Goal: Register for event/course: Sign up to attend an event or enroll in a course

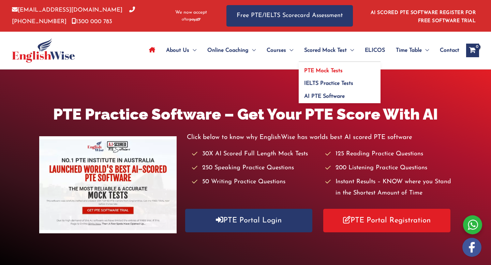
click at [319, 71] on span "PTE Mock Tests" at bounding box center [323, 70] width 39 height 5
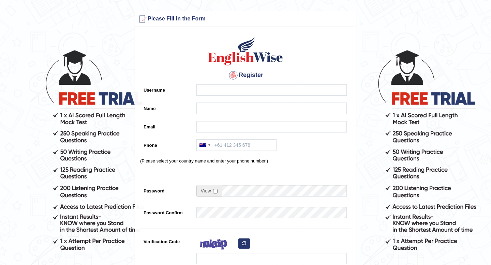
click at [218, 79] on h4 "Register" at bounding box center [245, 75] width 211 height 11
click at [228, 148] on input "Phone" at bounding box center [236, 145] width 80 height 12
click at [204, 146] on div at bounding box center [202, 145] width 7 height 3
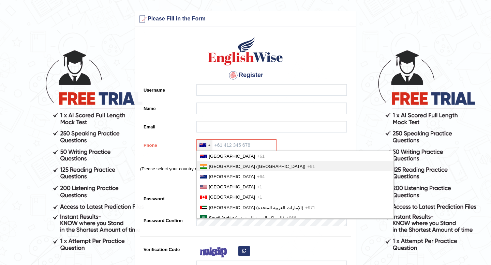
click at [210, 166] on span "India (भारत)" at bounding box center [257, 166] width 96 height 5
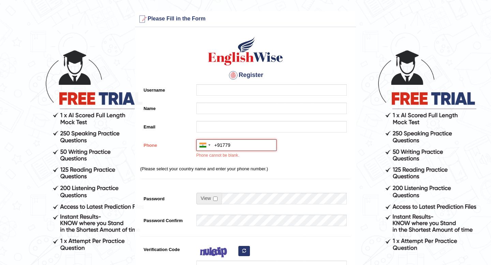
type input "+917795105202"
type input "Cricket team Captain"
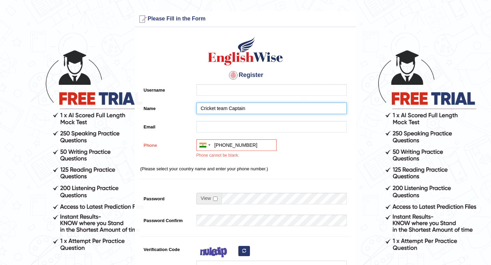
type input "tksudhindra@gmail.com"
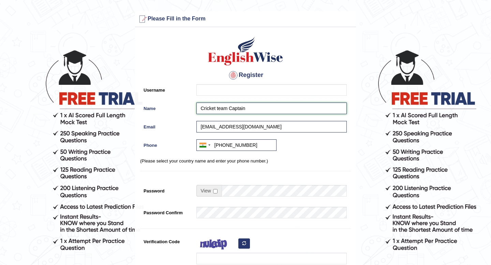
drag, startPoint x: 249, startPoint y: 108, endPoint x: 153, endPoint y: 110, distance: 96.1
click at [153, 110] on div "Name Cricket team Captain" at bounding box center [245, 110] width 211 height 15
type input "Arnav S"
drag, startPoint x: 226, startPoint y: 126, endPoint x: 196, endPoint y: 124, distance: 30.1
click at [196, 124] on input "tksudhindra@gmail.com" at bounding box center [271, 127] width 150 height 12
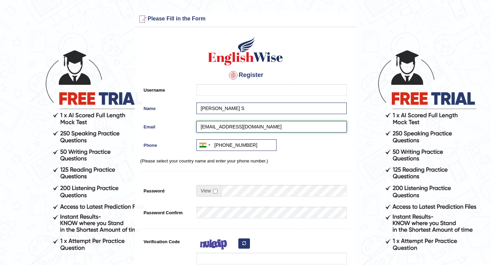
type input "arnavsudhindra3@gmail.com"
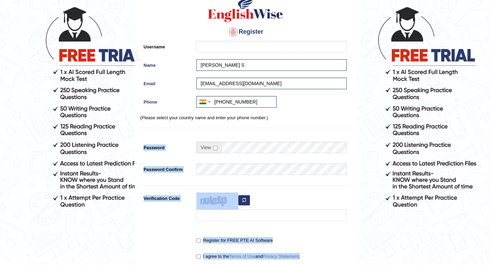
scroll to position [52, 0]
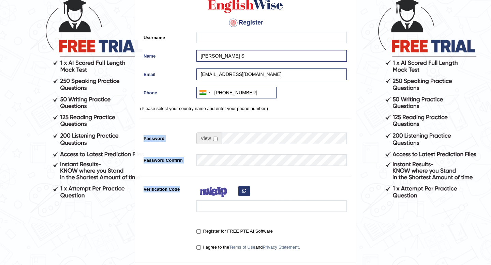
drag, startPoint x: 252, startPoint y: 180, endPoint x: 211, endPoint y: 167, distance: 43.5
click at [209, 172] on div "Register Username Name Arnav S Email arnavsudhindra3@gmail.com Phone Australia …" at bounding box center [245, 120] width 221 height 285
click at [213, 139] on input "checkbox" at bounding box center [215, 139] width 4 height 4
checkbox input "true"
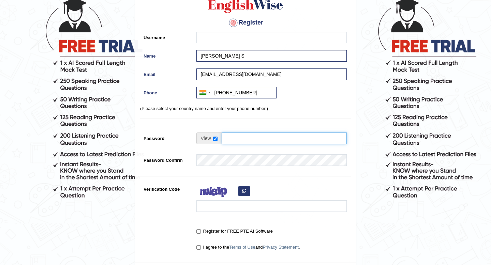
click at [237, 138] on input "Password" at bounding box center [284, 139] width 125 height 12
type input "arnav@2006"
click at [203, 180] on div "Register Username Name Arnav S Email arnavsudhindra3@gmail.com Phone Australia …" at bounding box center [245, 120] width 221 height 285
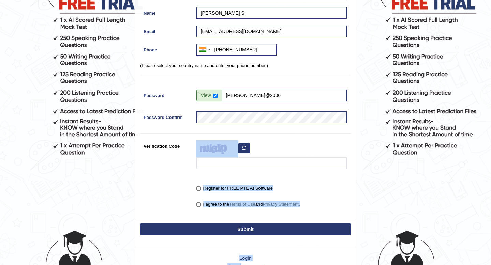
drag, startPoint x: 203, startPoint y: 180, endPoint x: 174, endPoint y: 213, distance: 44.4
click at [169, 239] on form "Please fix the following errors: Please Fill in the Form Register Username Name…" at bounding box center [245, 96] width 489 height 361
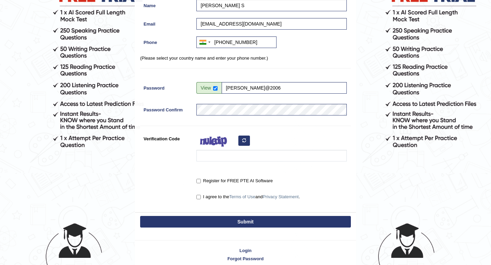
click at [182, 173] on div "Register Username Name Arnav S Email arnavsudhindra3@gmail.com Phone Australia …" at bounding box center [245, 70] width 221 height 285
click at [198, 180] on input "Register for FREE PTE AI Software" at bounding box center [198, 181] width 4 height 4
checkbox input "true"
click at [197, 195] on input "I agree to the Terms of Use and Privacy Statement ." at bounding box center [198, 197] width 4 height 4
checkbox input "true"
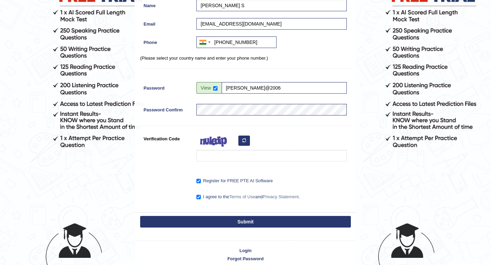
click at [206, 150] on img at bounding box center [216, 141] width 41 height 17
click at [205, 155] on input "Verification Code" at bounding box center [271, 156] width 150 height 12
click at [232, 152] on input "Verification Code" at bounding box center [271, 156] width 150 height 12
click at [238, 141] on div at bounding box center [270, 149] width 154 height 32
click at [244, 139] on icon "button" at bounding box center [244, 140] width 4 height 4
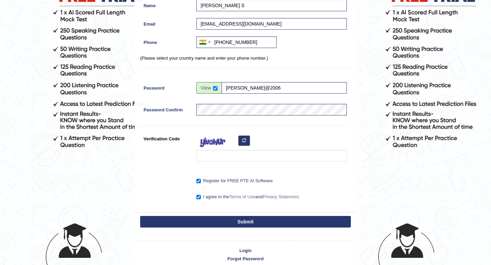
click at [242, 138] on icon "button" at bounding box center [244, 140] width 4 height 4
click at [221, 155] on input "Verification Code" at bounding box center [271, 156] width 150 height 12
click at [216, 152] on input "Verification Code" at bounding box center [271, 156] width 150 height 12
type input "etwunid"
click at [224, 219] on button "Submit" at bounding box center [245, 222] width 211 height 12
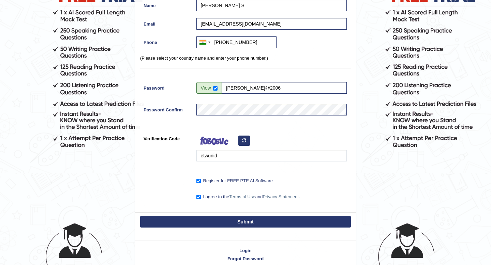
scroll to position [104, 0]
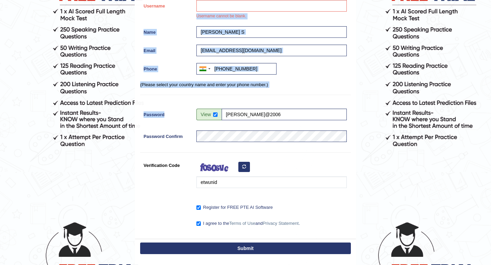
drag, startPoint x: 190, startPoint y: 121, endPoint x: 197, endPoint y: 9, distance: 111.7
click at [196, 9] on div "Register Username Username cannot be blank. Name Arnav S Email arnavsudhindra3@…" at bounding box center [245, 92] width 221 height 292
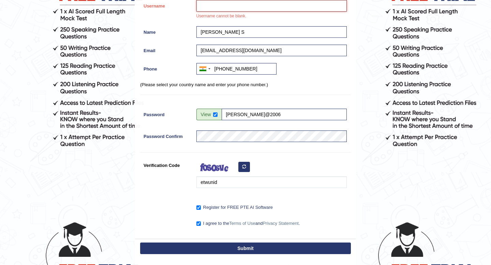
click at [208, 7] on input "Username" at bounding box center [271, 6] width 150 height 12
click at [210, 248] on button "Submit" at bounding box center [245, 249] width 211 height 12
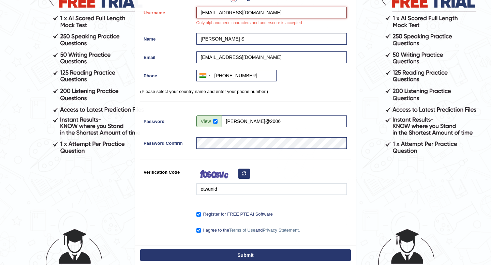
scroll to position [97, 0]
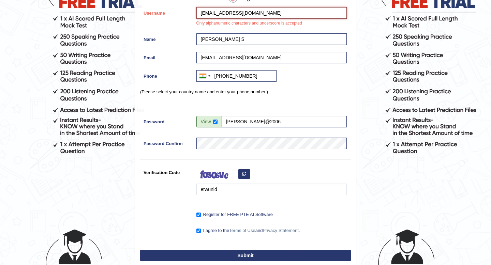
drag, startPoint x: 275, startPoint y: 3, endPoint x: 235, endPoint y: 13, distance: 41.8
click at [235, 13] on input "arnavsudhindra3@gmail.com" at bounding box center [271, 13] width 150 height 12
type input "arnavsudhindra"
click at [219, 254] on button "Submit" at bounding box center [245, 256] width 211 height 12
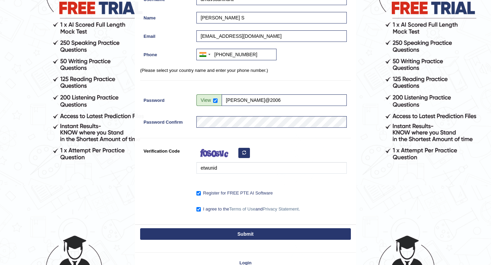
scroll to position [104, 0]
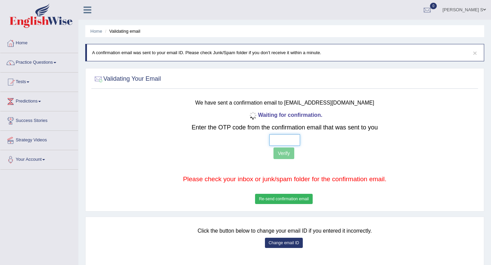
click at [280, 135] on input "text" at bounding box center [284, 140] width 31 height 12
type input "6 7 4 1"
click at [285, 156] on button "Verify" at bounding box center [283, 154] width 21 height 12
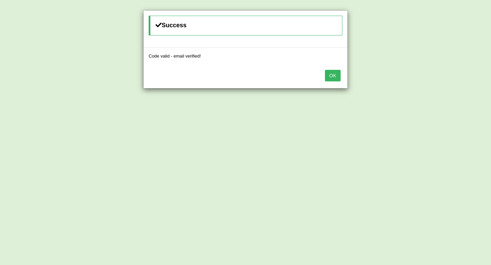
click at [330, 73] on button "OK" at bounding box center [333, 76] width 16 height 12
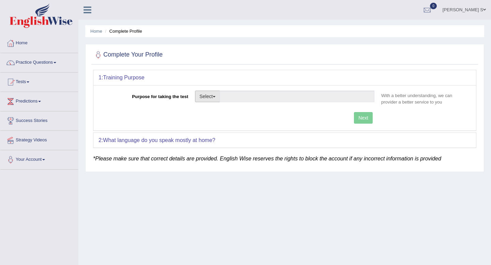
click at [201, 95] on button "Select" at bounding box center [207, 97] width 25 height 12
click at [211, 110] on link "Student Visa" at bounding box center [225, 111] width 61 height 9
type input "Student Visa"
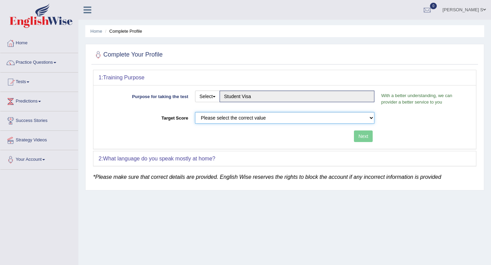
click at [305, 116] on select "Please select the correct value 50 (6 bands) 58 (6.5 bands) 65 (7 bands) 79 (8 …" at bounding box center [284, 118] width 179 height 12
select select "65"
click at [366, 136] on button "Next" at bounding box center [363, 137] width 19 height 12
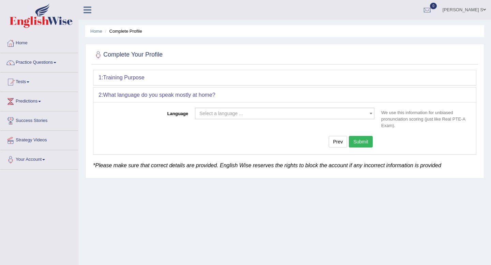
click at [292, 116] on span "Select a language ..." at bounding box center [282, 113] width 166 height 7
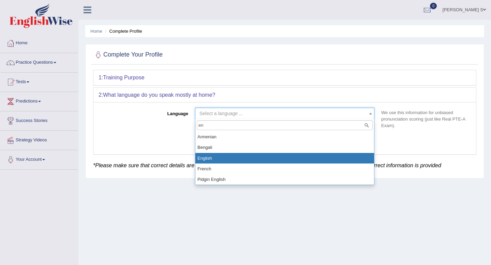
type input "en"
select select "English"
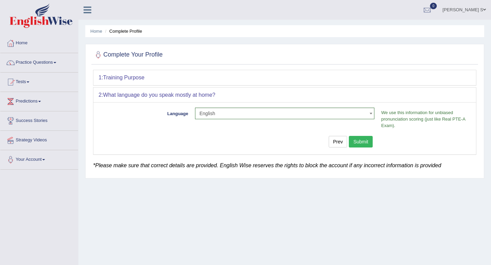
drag, startPoint x: 368, startPoint y: 140, endPoint x: 287, endPoint y: 118, distance: 84.0
click at [287, 118] on div "Language Select a language ... Afrikaans Albanian Amharic Arabic Armenian Ashan…" at bounding box center [284, 128] width 382 height 52
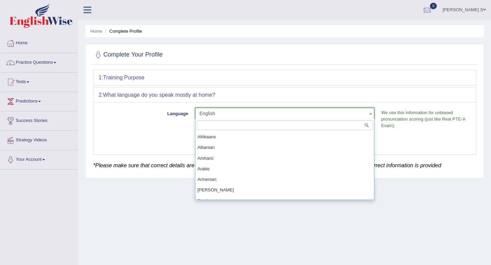
click at [335, 118] on span "English" at bounding box center [284, 114] width 179 height 12
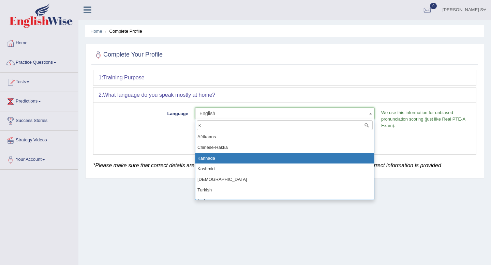
type input "k"
select select "Kannada"
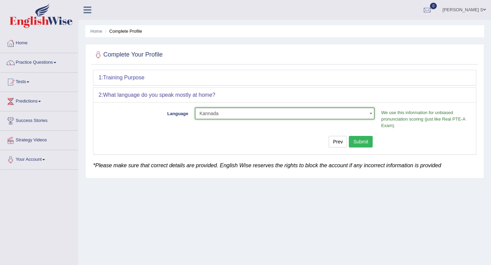
click at [364, 143] on button "Submit" at bounding box center [361, 142] width 24 height 12
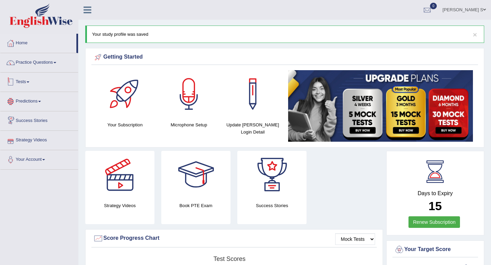
click at [32, 85] on link "Tests" at bounding box center [39, 81] width 78 height 17
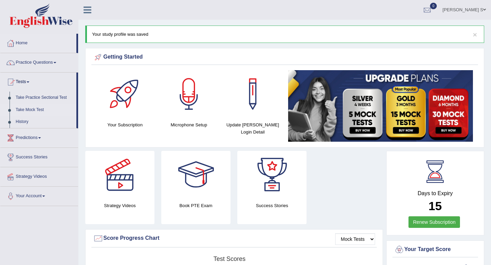
click at [34, 109] on link "Take Mock Test" at bounding box center [45, 110] width 64 height 12
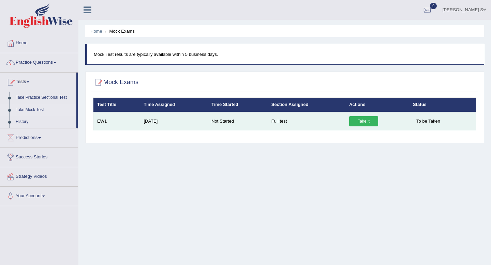
click at [361, 121] on link "Take it" at bounding box center [363, 121] width 29 height 10
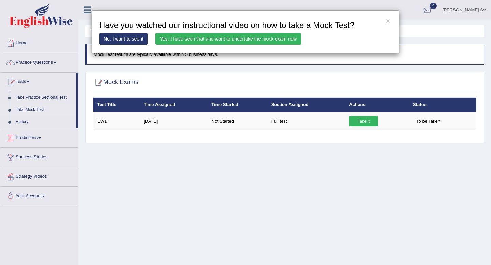
click at [135, 40] on link "No, I want to see it" at bounding box center [123, 39] width 48 height 12
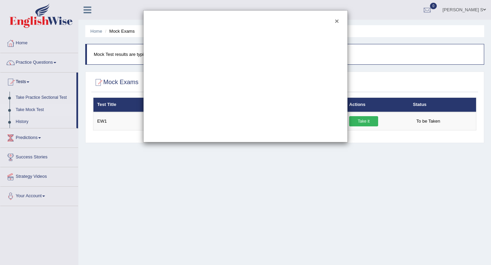
click at [336, 21] on button "×" at bounding box center [337, 20] width 4 height 7
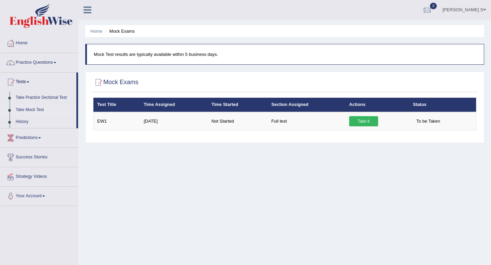
click at [124, 53] on p "Mock Test results are typically available within 5 business days." at bounding box center [285, 54] width 383 height 6
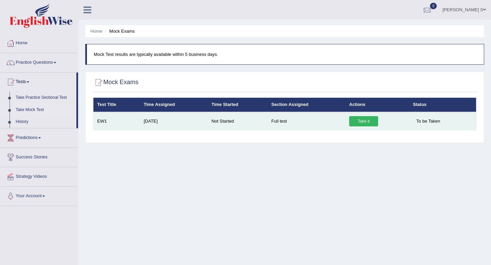
click at [364, 123] on link "Take it" at bounding box center [363, 121] width 29 height 10
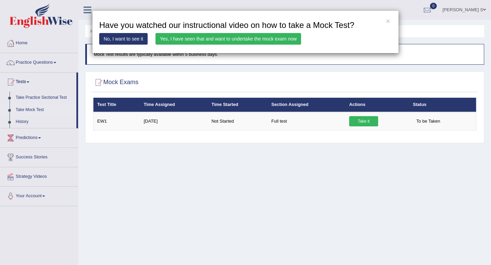
click at [172, 37] on link "Yes, I have seen that and want to undertake the mock exam now" at bounding box center [228, 39] width 146 height 12
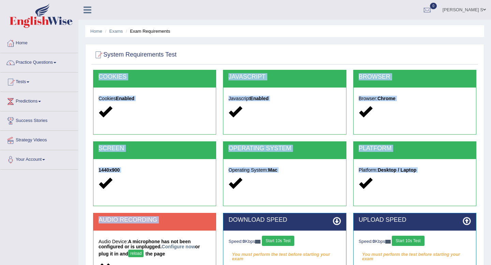
drag, startPoint x: 212, startPoint y: 70, endPoint x: 159, endPoint y: 233, distance: 171.3
click at [159, 233] on div "COOKIES Cookies Enabled JAVASCRIPT Javascript Enabled BROWSER Browser: Chrome S…" at bounding box center [284, 189] width 387 height 239
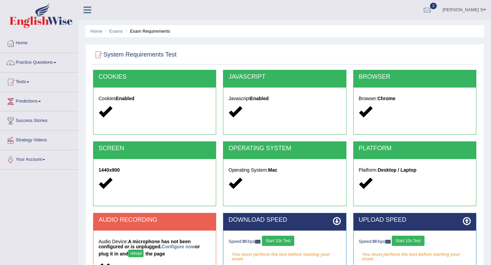
click at [247, 48] on div at bounding box center [284, 55] width 383 height 14
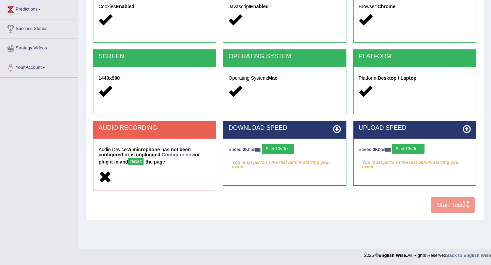
scroll to position [93, 0]
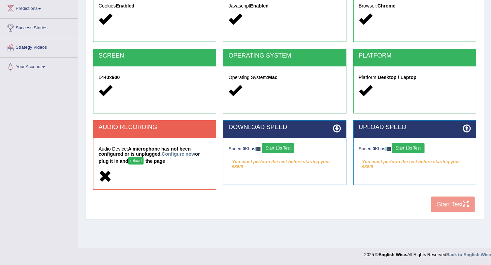
click at [171, 153] on link "Configure now" at bounding box center [178, 153] width 33 height 5
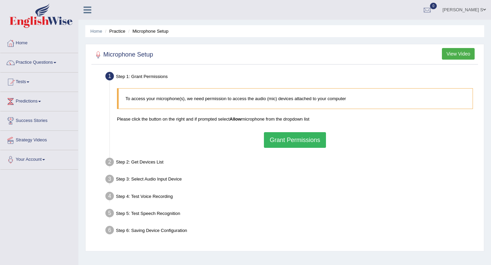
click at [286, 139] on button "Grant Permissions" at bounding box center [295, 140] width 62 height 16
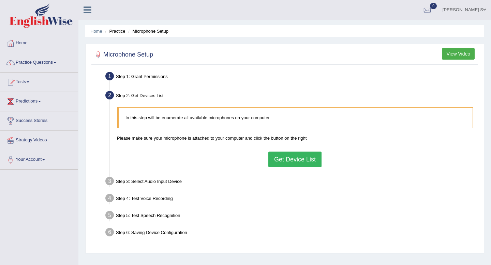
click at [279, 155] on button "Get Device List" at bounding box center [294, 160] width 53 height 16
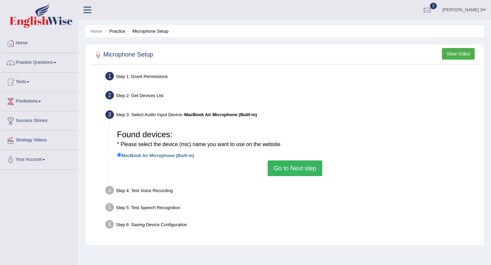
click at [283, 161] on button "Go to Next step" at bounding box center [295, 169] width 54 height 16
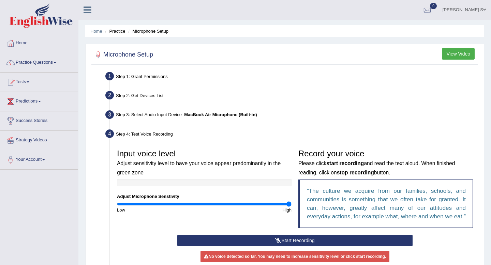
drag, startPoint x: 202, startPoint y: 203, endPoint x: 312, endPoint y: 194, distance: 109.8
type input "2"
click at [291, 201] on input "range" at bounding box center [204, 203] width 175 height 5
click at [283, 246] on button "Start Recording" at bounding box center [294, 241] width 235 height 12
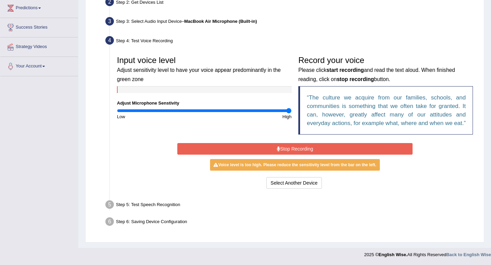
scroll to position [102, 0]
click at [274, 147] on button "Stop Recording" at bounding box center [294, 149] width 235 height 12
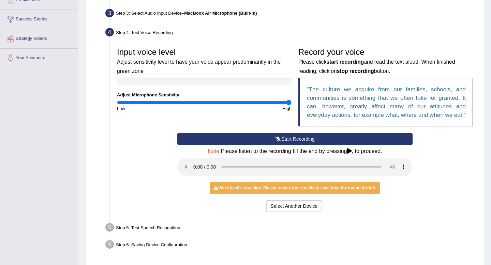
click at [264, 194] on div "Voice level is too high. Please reduce the sensitivity level from the bar on th…" at bounding box center [294, 188] width 169 height 12
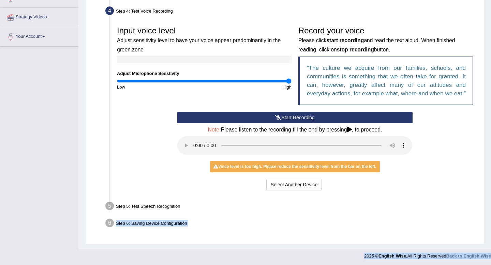
scroll to position [133, 0]
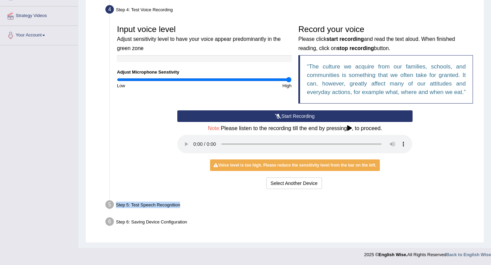
drag, startPoint x: 223, startPoint y: 241, endPoint x: 190, endPoint y: 174, distance: 75.3
click at [191, 184] on ul "Step 1: Grant Permissions To access your microphone(s), we need permission to a…" at bounding box center [284, 87] width 383 height 285
click at [190, 174] on div "Start Recording Stop Recording Note: Please listen to the recording till the en…" at bounding box center [295, 150] width 242 height 80
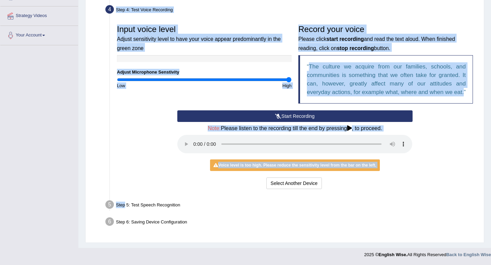
scroll to position [0, 0]
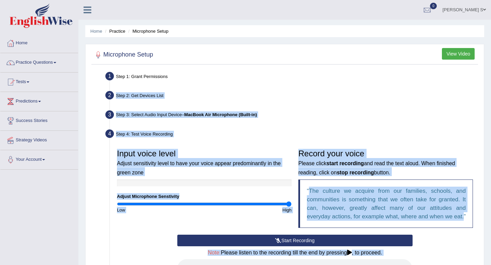
drag, startPoint x: 190, startPoint y: 174, endPoint x: 83, endPoint y: 101, distance: 129.1
click at [88, 95] on div "Microphone Setup View Video Step 1: Grant Permissions To access your microphone…" at bounding box center [284, 205] width 399 height 323
click at [46, 84] on link "Tests" at bounding box center [39, 81] width 78 height 17
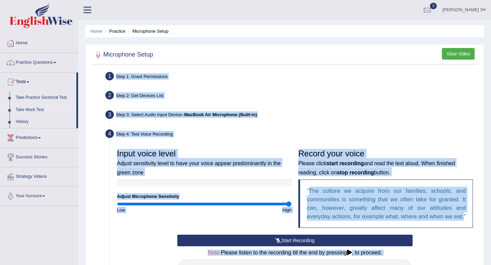
click at [30, 110] on link "Take Mock Test" at bounding box center [45, 110] width 64 height 12
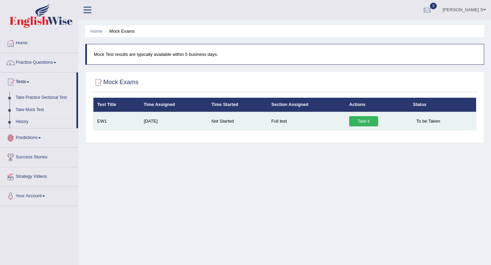
click at [353, 121] on link "Take it" at bounding box center [363, 121] width 29 height 10
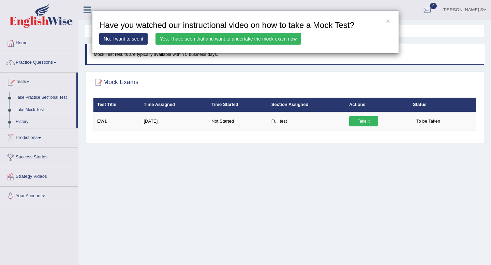
click at [271, 40] on link "Yes, I have seen that and want to undertake the mock exam now" at bounding box center [228, 39] width 146 height 12
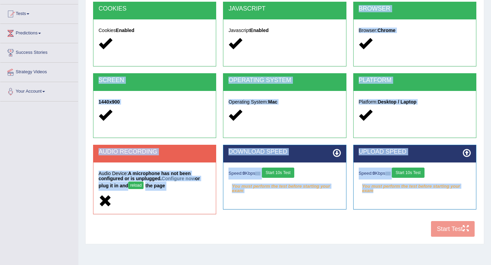
scroll to position [72, 0]
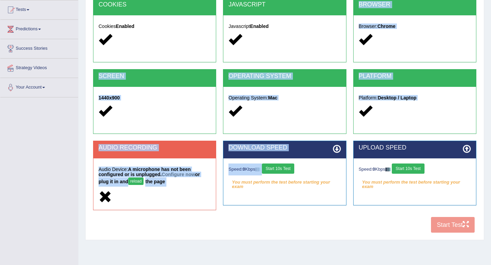
drag, startPoint x: 321, startPoint y: 134, endPoint x: 274, endPoint y: 200, distance: 81.2
click at [274, 200] on div "COOKIES Cookies Enabled JAVASCRIPT Javascript Enabled BROWSER Browser: Chrome S…" at bounding box center [284, 117] width 387 height 239
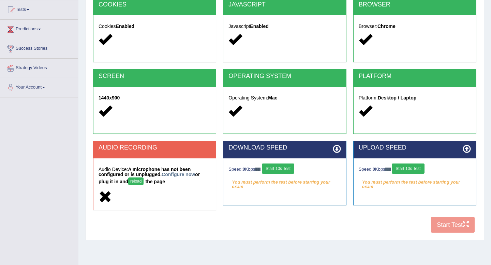
click at [269, 212] on div "DOWNLOAD SPEED Speed: 0 Kbps Start 10s Test You must perform the test before st…" at bounding box center [285, 177] width 130 height 72
click at [281, 167] on button "Start 10s Test" at bounding box center [278, 169] width 32 height 10
click at [415, 168] on button "Start 10s Test" at bounding box center [408, 169] width 32 height 10
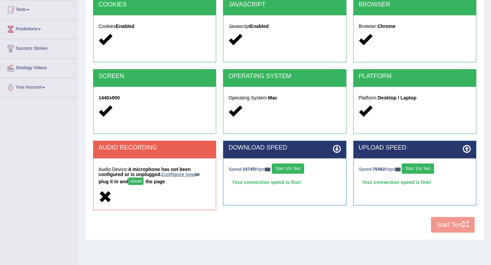
click at [174, 173] on link "Configure now" at bounding box center [178, 174] width 33 height 5
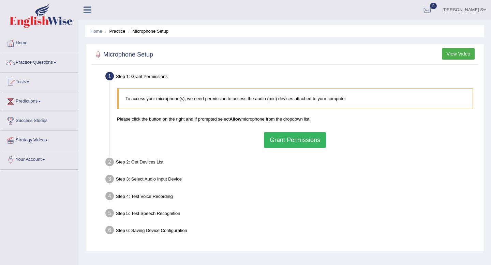
click at [284, 142] on button "Grant Permissions" at bounding box center [295, 140] width 62 height 16
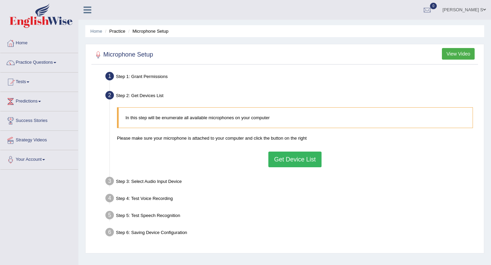
click at [283, 158] on button "Get Device List" at bounding box center [294, 160] width 53 height 16
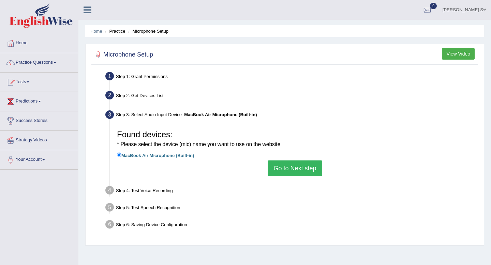
click at [281, 167] on button "Go to Next step" at bounding box center [295, 169] width 54 height 16
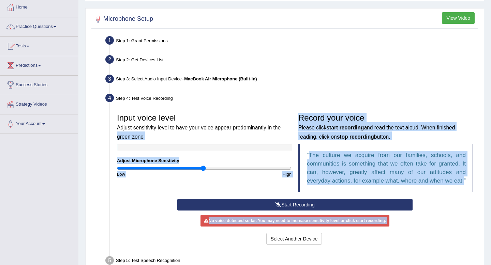
scroll to position [62, 0]
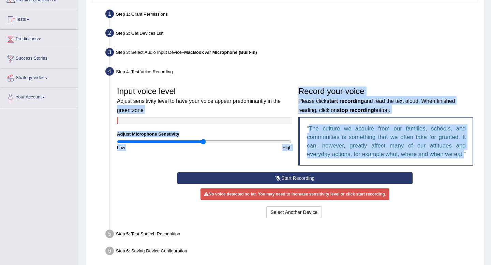
drag, startPoint x: 283, startPoint y: 164, endPoint x: 238, endPoint y: 186, distance: 49.7
click at [239, 190] on div "Input voice level Adjust sensitivity level to have your voice appear predominan…" at bounding box center [295, 151] width 363 height 143
click at [191, 172] on div "Input voice level Adjust sensitivity level to have your voice appear predominan…" at bounding box center [295, 128] width 363 height 89
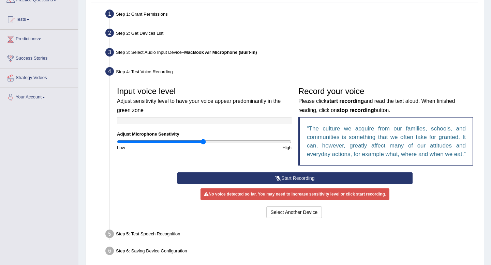
click at [270, 184] on button "Start Recording" at bounding box center [294, 178] width 235 height 12
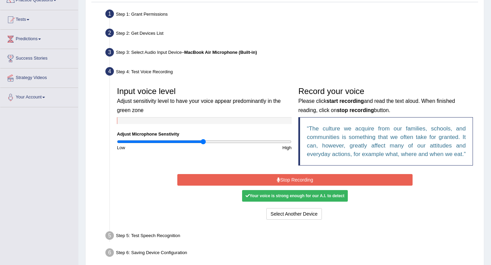
click at [260, 171] on div "Input voice level Adjust sensitivity level to have your voice appear predominan…" at bounding box center [295, 128] width 363 height 89
click at [261, 186] on button "Stop Recording" at bounding box center [294, 180] width 235 height 12
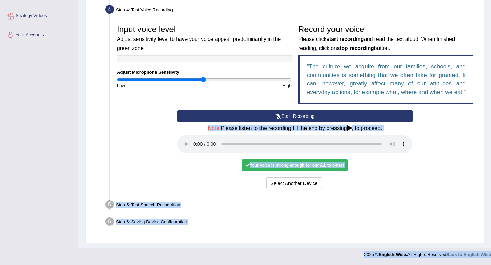
scroll to position [133, 0]
drag, startPoint x: 201, startPoint y: 198, endPoint x: 229, endPoint y: 182, distance: 32.0
click at [208, 220] on ul "Step 1: Grant Permissions To access your microphone(s), we need permission to a…" at bounding box center [284, 87] width 383 height 285
click at [240, 185] on div "Select Another Device Voice is ok. Go to Next step" at bounding box center [294, 184] width 235 height 13
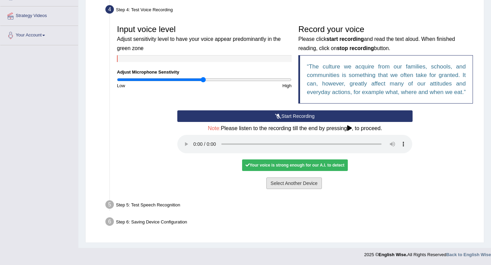
click at [292, 180] on button "Select Another Device" at bounding box center [294, 184] width 56 height 12
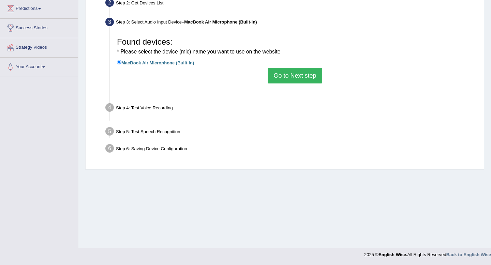
scroll to position [93, 0]
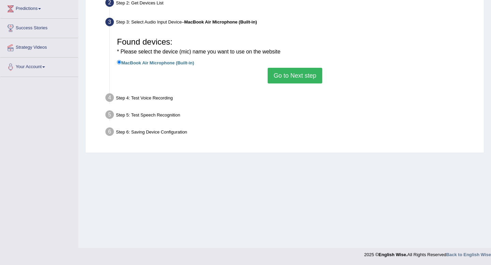
click at [291, 74] on button "Go to Next step" at bounding box center [295, 76] width 54 height 16
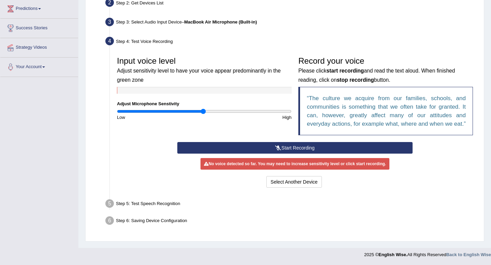
click at [274, 167] on div "No voice detected so far. You may need to increase sensitivity level or click s…" at bounding box center [294, 164] width 189 height 12
click at [279, 150] on icon at bounding box center [278, 148] width 6 height 5
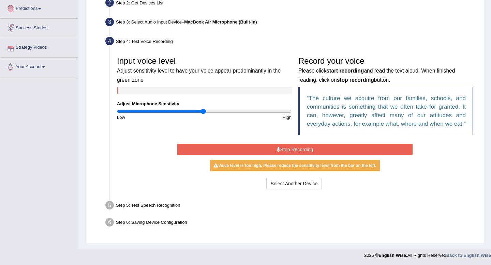
click at [187, 104] on div "Input voice level Adjust sensitivity level to have your voice appear predominan…" at bounding box center [204, 86] width 181 height 67
click at [284, 190] on button "Select Another Device" at bounding box center [294, 184] width 56 height 12
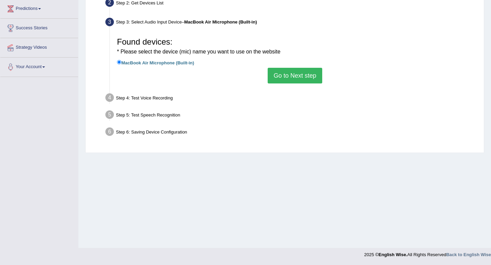
click at [310, 69] on button "Go to Next step" at bounding box center [295, 76] width 54 height 16
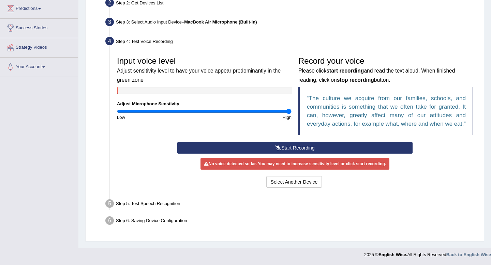
drag, startPoint x: 205, startPoint y: 111, endPoint x: 299, endPoint y: 109, distance: 94.1
type input "2"
click at [291, 109] on input "range" at bounding box center [204, 111] width 175 height 5
click at [293, 152] on button "Start Recording" at bounding box center [294, 148] width 235 height 12
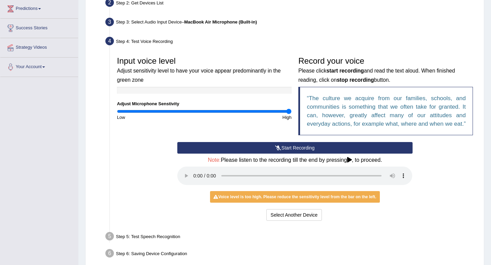
click at [254, 154] on button "Start Recording" at bounding box center [294, 148] width 235 height 12
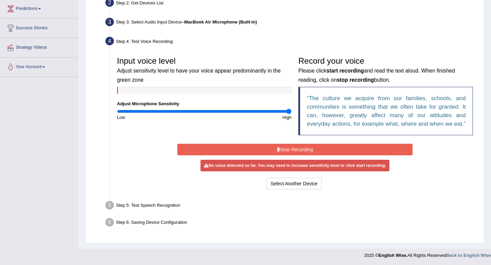
click at [248, 155] on button "Stop Recording" at bounding box center [294, 150] width 235 height 12
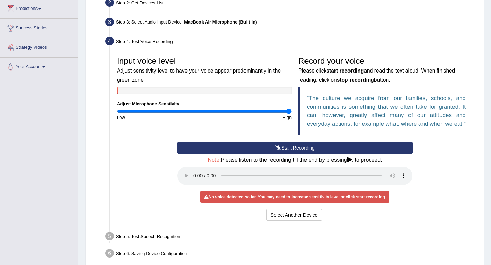
click at [261, 154] on button "Start Recording" at bounding box center [294, 148] width 235 height 12
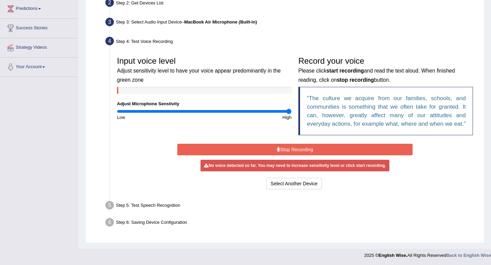
click at [286, 153] on button "Stop Recording" at bounding box center [294, 150] width 235 height 12
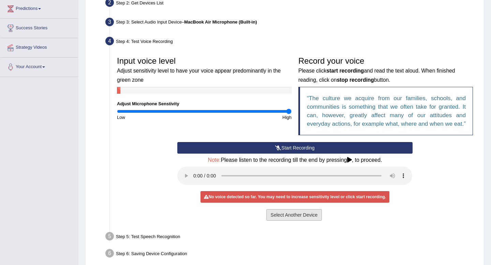
click at [301, 221] on button "Select Another Device" at bounding box center [294, 215] width 56 height 12
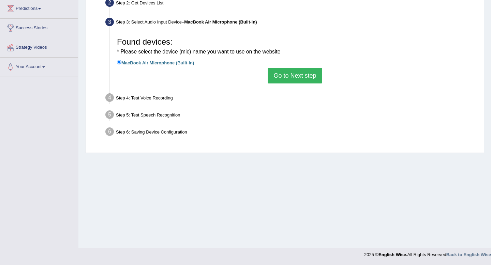
click at [276, 76] on button "Go to Next step" at bounding box center [295, 76] width 54 height 16
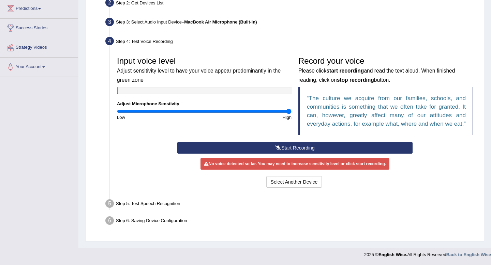
click at [277, 150] on icon at bounding box center [278, 148] width 6 height 5
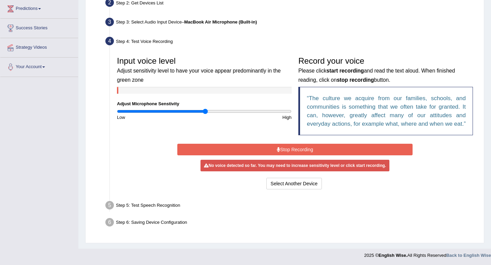
drag, startPoint x: 288, startPoint y: 109, endPoint x: 205, endPoint y: 118, distance: 84.0
click at [205, 114] on input "range" at bounding box center [204, 111] width 175 height 5
drag, startPoint x: 206, startPoint y: 110, endPoint x: 211, endPoint y: 110, distance: 5.5
click at [211, 110] on input "range" at bounding box center [204, 111] width 175 height 5
click at [256, 155] on button "Stop Recording" at bounding box center [294, 150] width 235 height 12
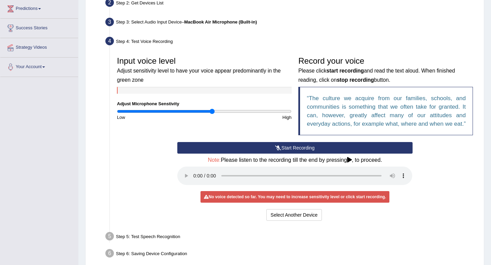
click at [256, 154] on button "Start Recording" at bounding box center [294, 148] width 235 height 12
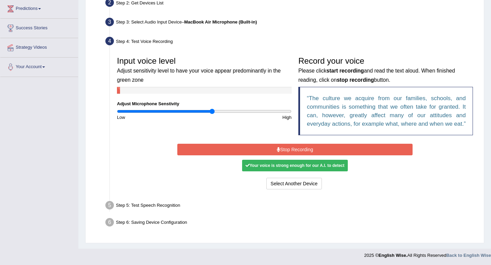
click at [226, 231] on div "Step 6: Saving Device Configuration" at bounding box center [291, 223] width 378 height 15
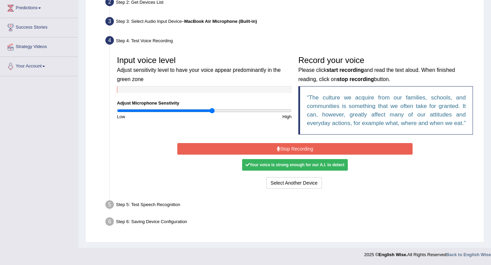
drag, startPoint x: 229, startPoint y: 218, endPoint x: 213, endPoint y: 214, distance: 16.2
click at [212, 218] on ul "Step 1: Grant Permissions To access your microphone(s), we need permission to a…" at bounding box center [284, 103] width 383 height 254
click at [213, 214] on ul "Step 1: Grant Permissions To access your microphone(s), we need permission to a…" at bounding box center [284, 103] width 383 height 254
drag, startPoint x: 283, startPoint y: 208, endPoint x: 260, endPoint y: 184, distance: 33.0
click at [258, 186] on ul "Step 1: Grant Permissions To access your microphone(s), we need permission to a…" at bounding box center [284, 103] width 383 height 254
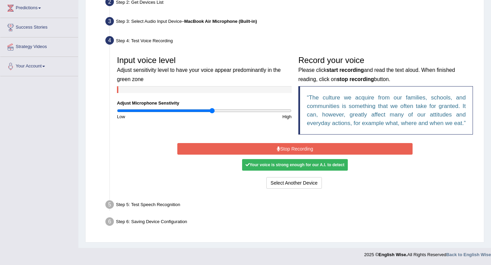
click at [260, 184] on div "Select Another Device Voice is ok. Go to Next step" at bounding box center [294, 183] width 235 height 13
click at [283, 182] on button "Select Another Device" at bounding box center [294, 183] width 56 height 12
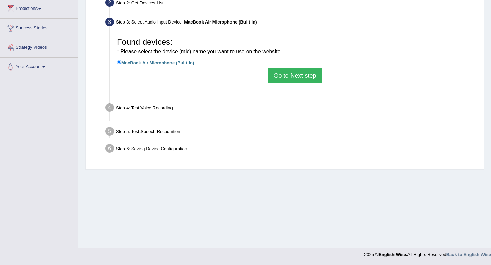
scroll to position [93, 0]
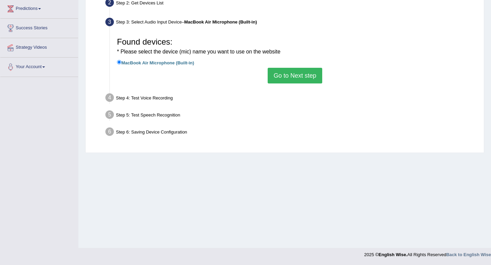
click at [292, 69] on button "Go to Next step" at bounding box center [295, 76] width 54 height 16
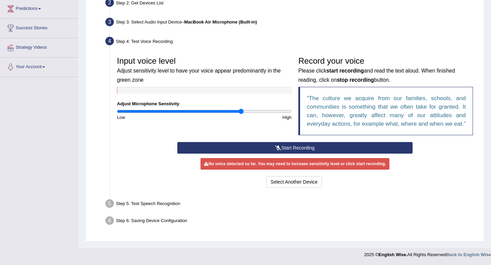
drag, startPoint x: 210, startPoint y: 111, endPoint x: 241, endPoint y: 112, distance: 30.4
click at [241, 112] on input "range" at bounding box center [204, 111] width 175 height 5
click at [295, 154] on button "Start Recording" at bounding box center [294, 148] width 235 height 12
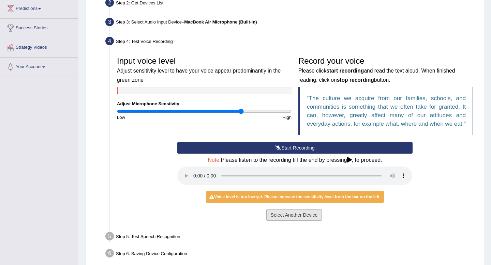
click at [293, 221] on button "Select Another Device" at bounding box center [294, 215] width 56 height 12
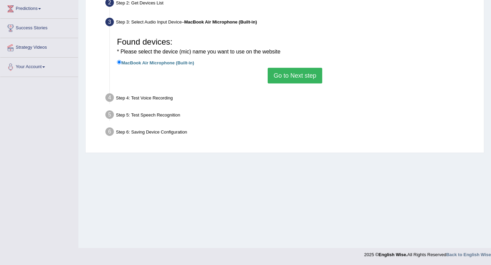
click at [286, 70] on button "Go to Next step" at bounding box center [295, 76] width 54 height 16
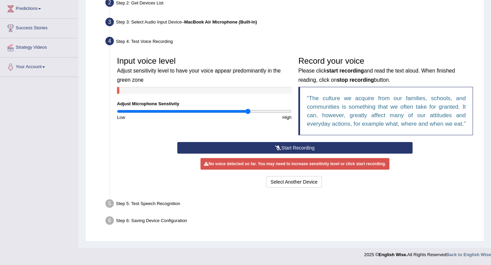
drag, startPoint x: 242, startPoint y: 111, endPoint x: 248, endPoint y: 112, distance: 6.6
click at [248, 112] on input "range" at bounding box center [204, 111] width 175 height 5
click at [258, 154] on button "Start Recording" at bounding box center [294, 148] width 235 height 12
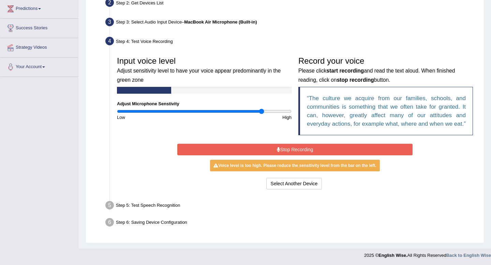
drag, startPoint x: 247, startPoint y: 111, endPoint x: 261, endPoint y: 113, distance: 14.5
type input "1.68"
click at [261, 114] on input "range" at bounding box center [204, 111] width 175 height 5
drag, startPoint x: 194, startPoint y: 156, endPoint x: 199, endPoint y: -38, distance: 194.0
click at [199, 0] on html "Toggle navigation Home Practice Questions Speaking Practice Read Aloud Repeat S…" at bounding box center [245, 39] width 491 height 265
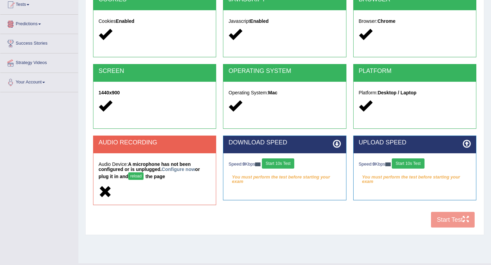
click at [451, 222] on div "COOKIES Cookies Enabled JAVASCRIPT Javascript Enabled BROWSER Browser: Chrome S…" at bounding box center [284, 112] width 387 height 239
click at [371, 185] on div "Speed: 0 Kbps Start 10s Test You must perform the test before starting your exam" at bounding box center [414, 170] width 122 height 34
click at [412, 162] on button "Start 10s Test" at bounding box center [408, 164] width 32 height 10
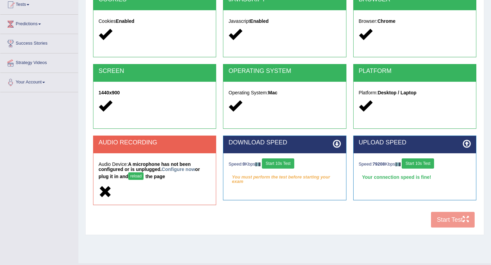
click at [287, 162] on button "Start 10s Test" at bounding box center [278, 164] width 32 height 10
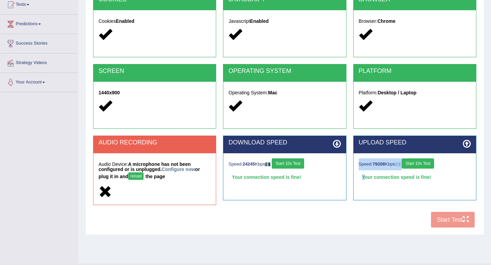
click at [456, 222] on div "COOKIES Cookies Enabled JAVASCRIPT Javascript Enabled BROWSER Browser: Chrome S…" at bounding box center [284, 112] width 387 height 239
click at [137, 177] on button "reload" at bounding box center [135, 175] width 15 height 7
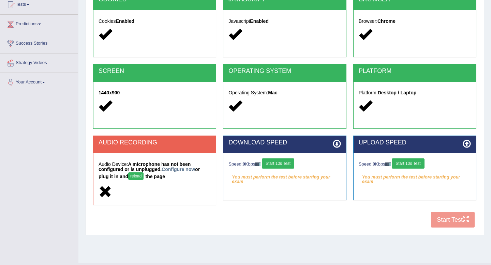
click at [137, 177] on button "reload" at bounding box center [135, 175] width 15 height 7
click at [181, 169] on link "Configure now" at bounding box center [178, 169] width 33 height 5
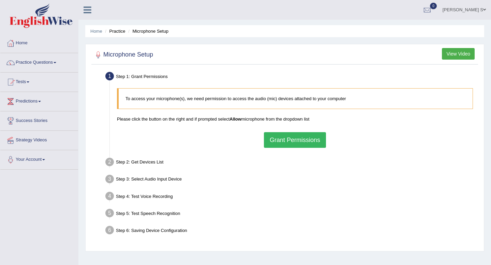
click at [273, 145] on button "Grant Permissions" at bounding box center [295, 140] width 62 height 16
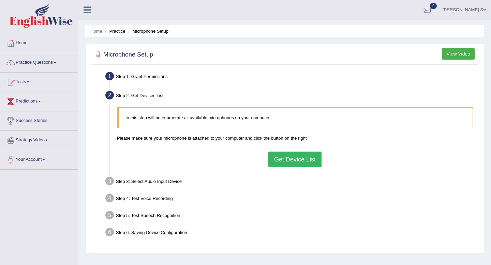
click at [285, 163] on button "Get Device List" at bounding box center [294, 160] width 53 height 16
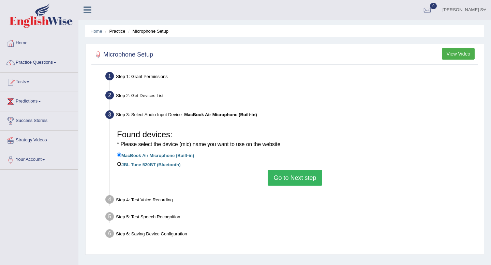
click at [119, 164] on input "JBL Tune 520BT (Bluetooth)" at bounding box center [119, 164] width 4 height 4
radio input "true"
click at [291, 179] on button "Go to Next step" at bounding box center [295, 178] width 54 height 16
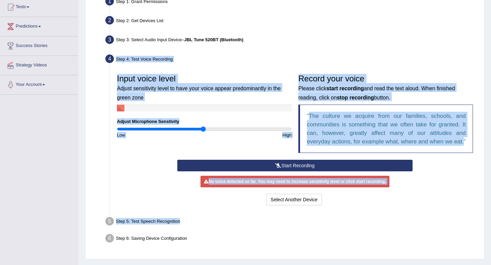
drag, startPoint x: 272, startPoint y: 126, endPoint x: 242, endPoint y: 189, distance: 69.2
click at [242, 207] on ul "Step 1: Grant Permissions To access your microphone(s), we need permission to a…" at bounding box center [284, 121] width 383 height 252
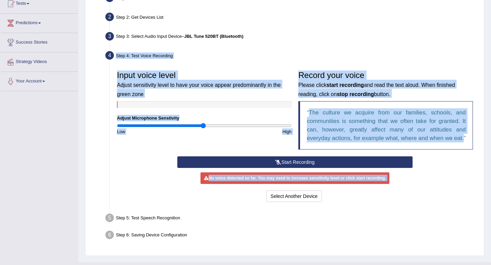
click at [268, 168] on button "Start Recording" at bounding box center [294, 162] width 235 height 12
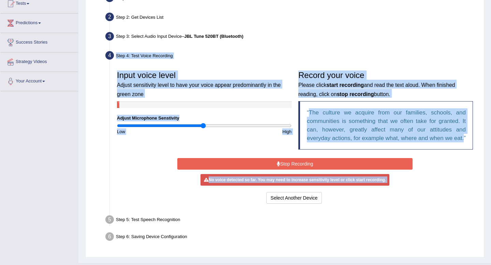
click at [232, 151] on div "Input voice level Adjust sensitivity level to have your voice appear predominan…" at bounding box center [295, 111] width 363 height 89
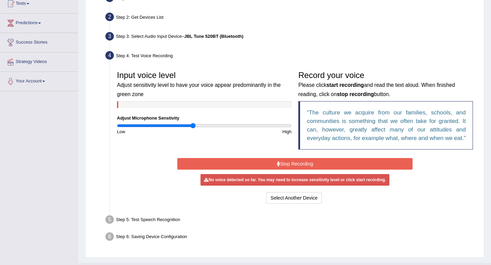
drag, startPoint x: 204, startPoint y: 125, endPoint x: 194, endPoint y: 124, distance: 9.9
click at [194, 124] on input "range" at bounding box center [204, 125] width 175 height 5
drag, startPoint x: 193, startPoint y: 125, endPoint x: 181, endPoint y: 124, distance: 12.0
type input "0.74"
click at [181, 124] on input "range" at bounding box center [204, 125] width 175 height 5
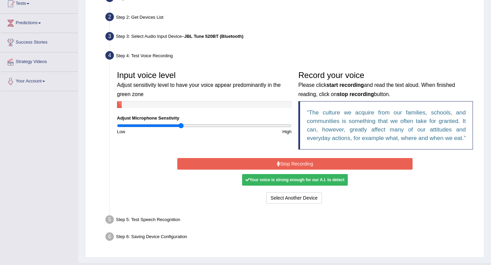
click at [279, 170] on button "Stop Recording" at bounding box center [294, 164] width 235 height 12
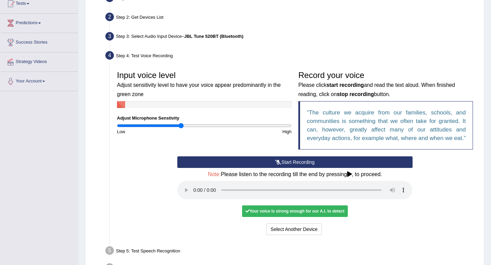
click at [331, 217] on div "Your voice is strong enough for our A.I. to detect" at bounding box center [295, 212] width 106 height 12
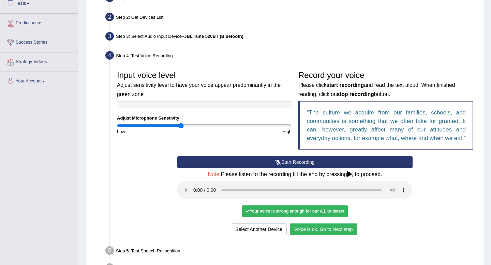
click at [331, 235] on button "Voice is ok. Go to Next step" at bounding box center [323, 230] width 67 height 12
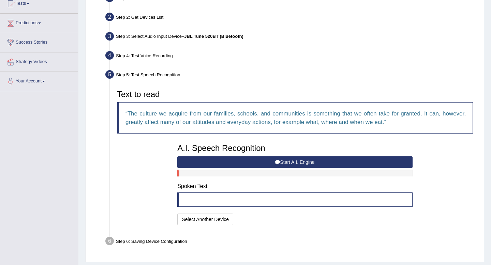
click at [204, 200] on blockquote at bounding box center [294, 200] width 235 height 14
click at [212, 199] on blockquote at bounding box center [294, 200] width 235 height 14
click at [253, 162] on button "Start A.I. Engine" at bounding box center [294, 162] width 235 height 12
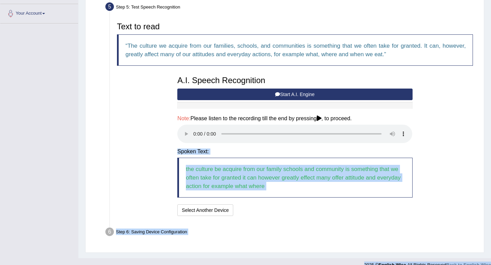
scroll to position [156, 0]
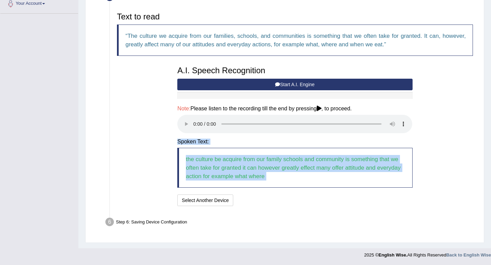
drag, startPoint x: 155, startPoint y: 205, endPoint x: 148, endPoint y: 193, distance: 13.9
click at [148, 194] on div "Text to read The culture we acquire from our families, schools, and communities…" at bounding box center [295, 108] width 363 height 199
click at [149, 191] on div "Text to read The culture we acquire from our families, schools, and communities…" at bounding box center [295, 108] width 363 height 199
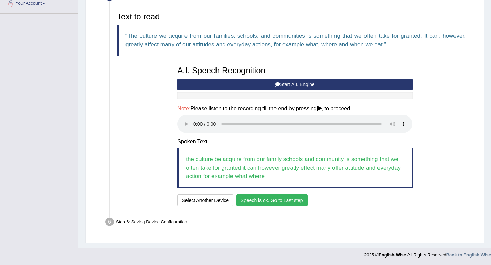
click at [264, 200] on button "Speech is ok. Go to Last step" at bounding box center [271, 201] width 71 height 12
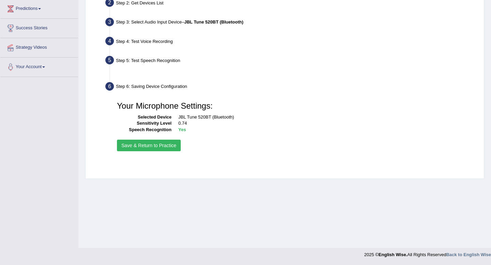
scroll to position [93, 0]
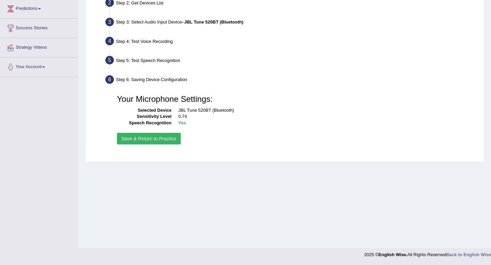
click at [169, 139] on button "Save & Return to Practice" at bounding box center [149, 139] width 64 height 12
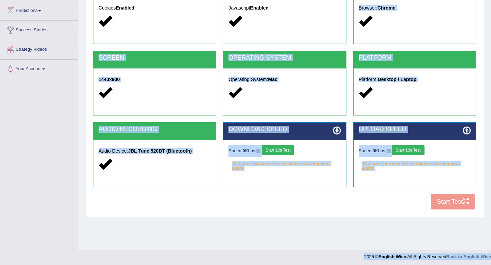
scroll to position [93, 0]
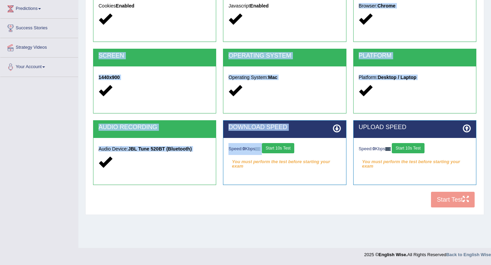
drag, startPoint x: 283, startPoint y: 129, endPoint x: 317, endPoint y: 179, distance: 60.4
click at [313, 183] on div "COOKIES Cookies Enabled JAVASCRIPT Javascript Enabled BROWSER Browser: Chrome S…" at bounding box center [284, 94] width 387 height 234
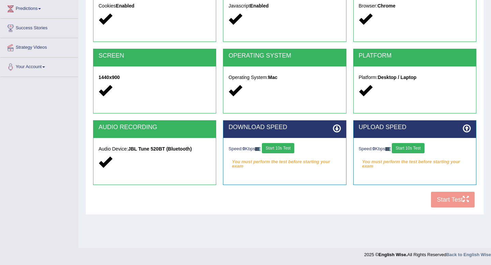
click at [317, 179] on div "DOWNLOAD SPEED Speed: 0 Kbps Start 10s Test You must perform the test before st…" at bounding box center [284, 152] width 123 height 65
click at [446, 198] on div "COOKIES Cookies Enabled JAVASCRIPT Javascript Enabled BROWSER Browser: Chrome S…" at bounding box center [284, 94] width 387 height 234
click at [456, 202] on div "COOKIES Cookies Enabled JAVASCRIPT Javascript Enabled BROWSER Browser: Chrome S…" at bounding box center [284, 94] width 387 height 234
click at [285, 147] on button "Start 10s Test" at bounding box center [278, 148] width 32 height 10
click at [417, 147] on button "Start 10s Test" at bounding box center [408, 148] width 32 height 10
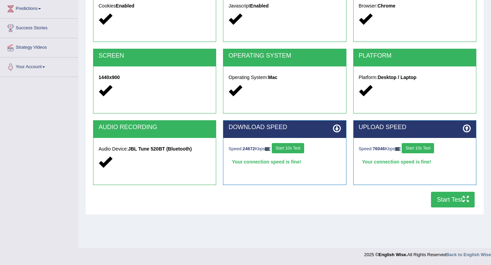
click at [453, 203] on button "Start Test" at bounding box center [453, 200] width 44 height 16
